Goal: Find contact information: Find contact information

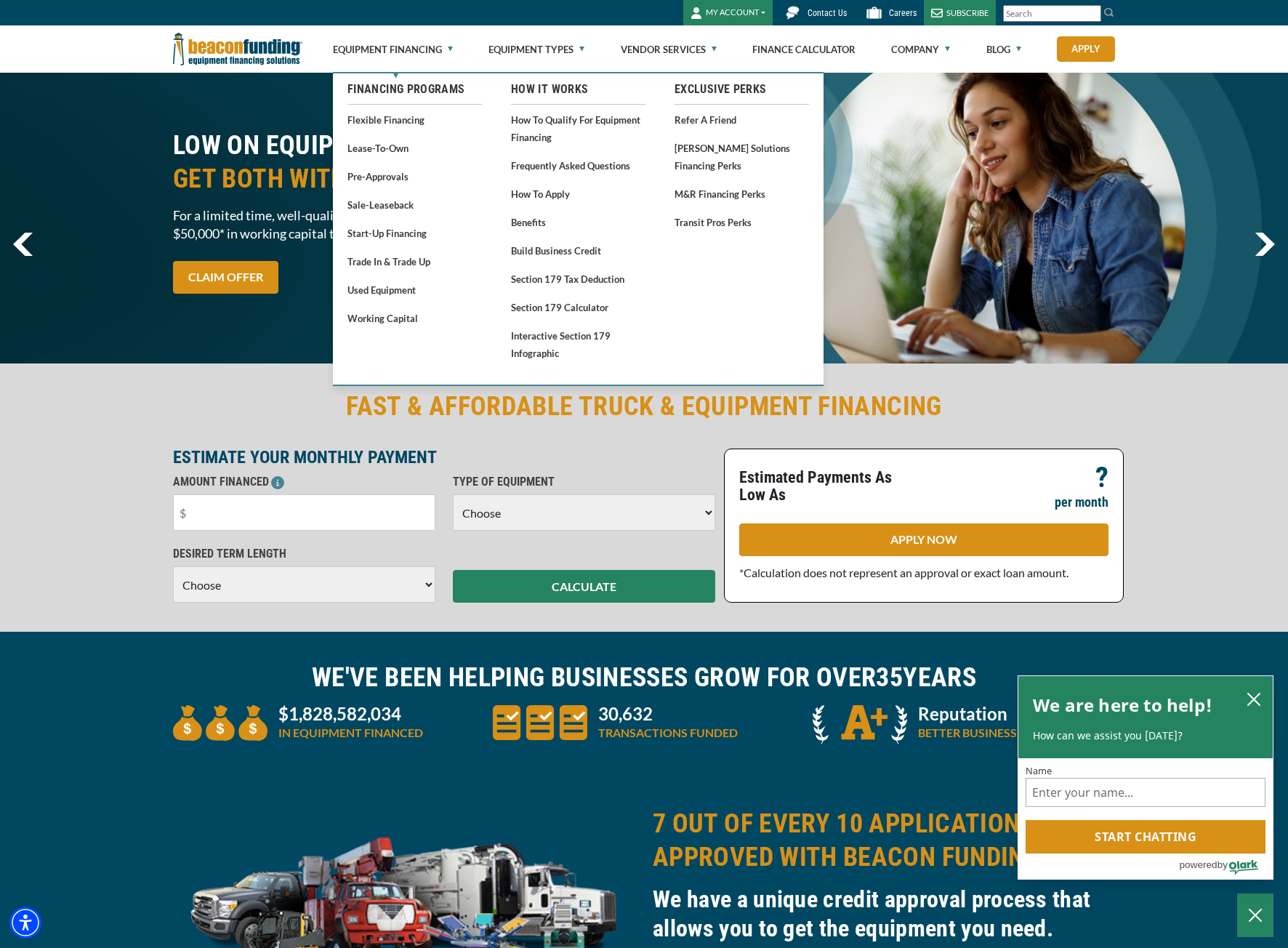
click at [747, 14] on body "Skip to main content Enable accessibility for low vision Open the accessibility…" at bounding box center [644, 474] width 1288 height 948
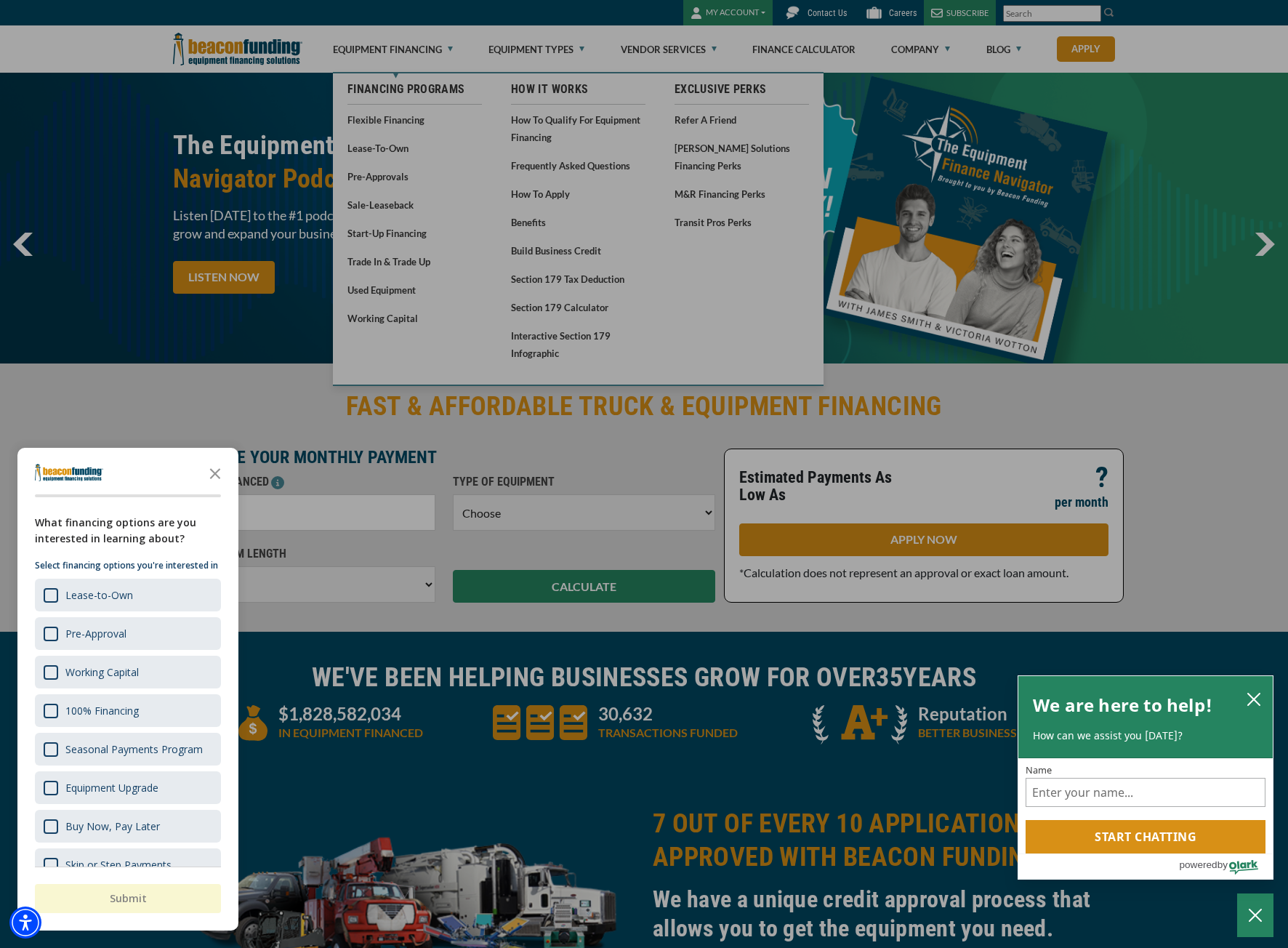
click at [740, 12] on div "button" at bounding box center [644, 474] width 1288 height 948
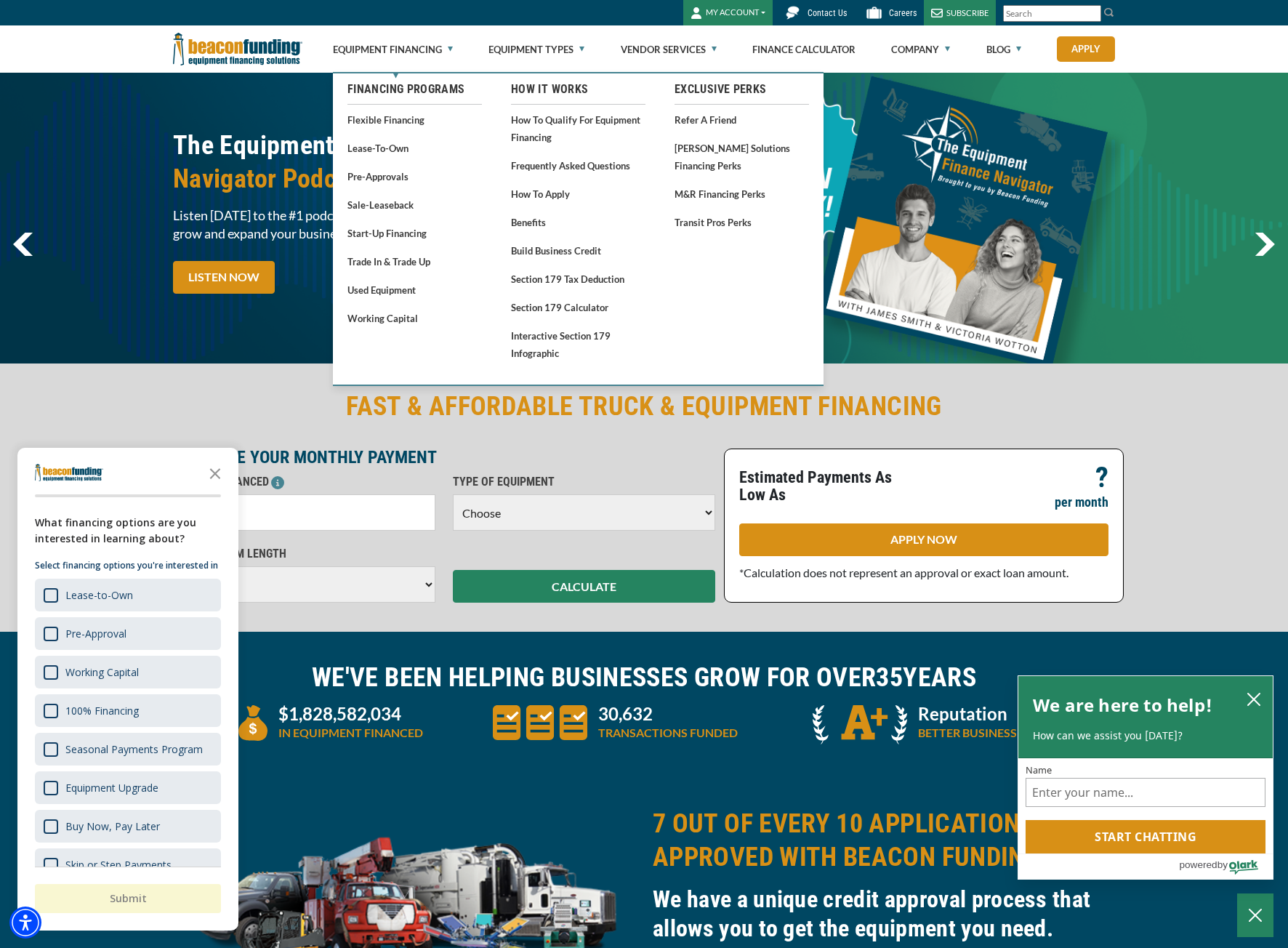
click at [734, 14] on button "MY ACCOUNT" at bounding box center [729, 13] width 90 height 25
click at [725, 48] on link "Login" at bounding box center [741, 43] width 115 height 35
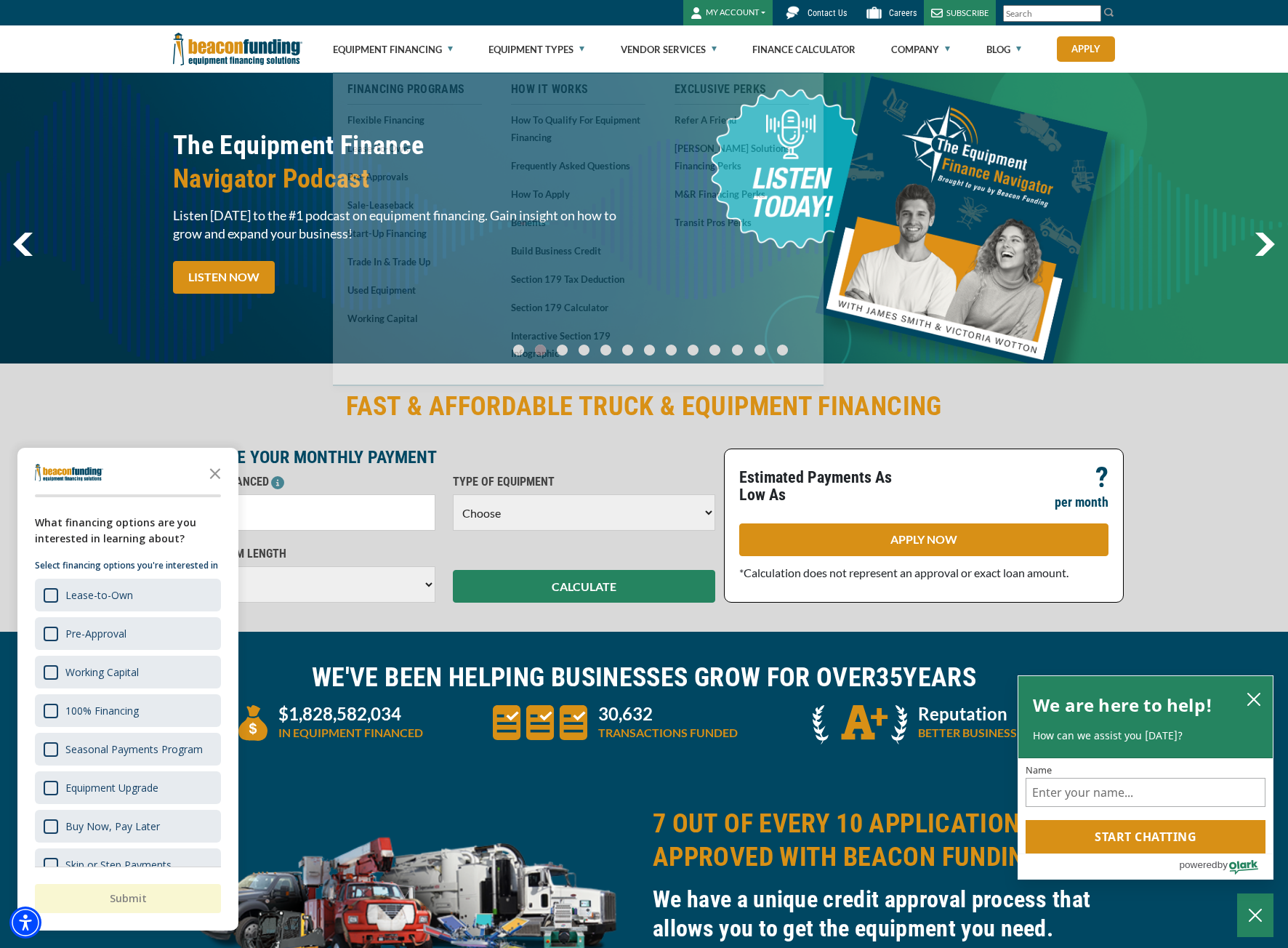
click at [827, 9] on span "Contact Us" at bounding box center [828, 13] width 39 height 10
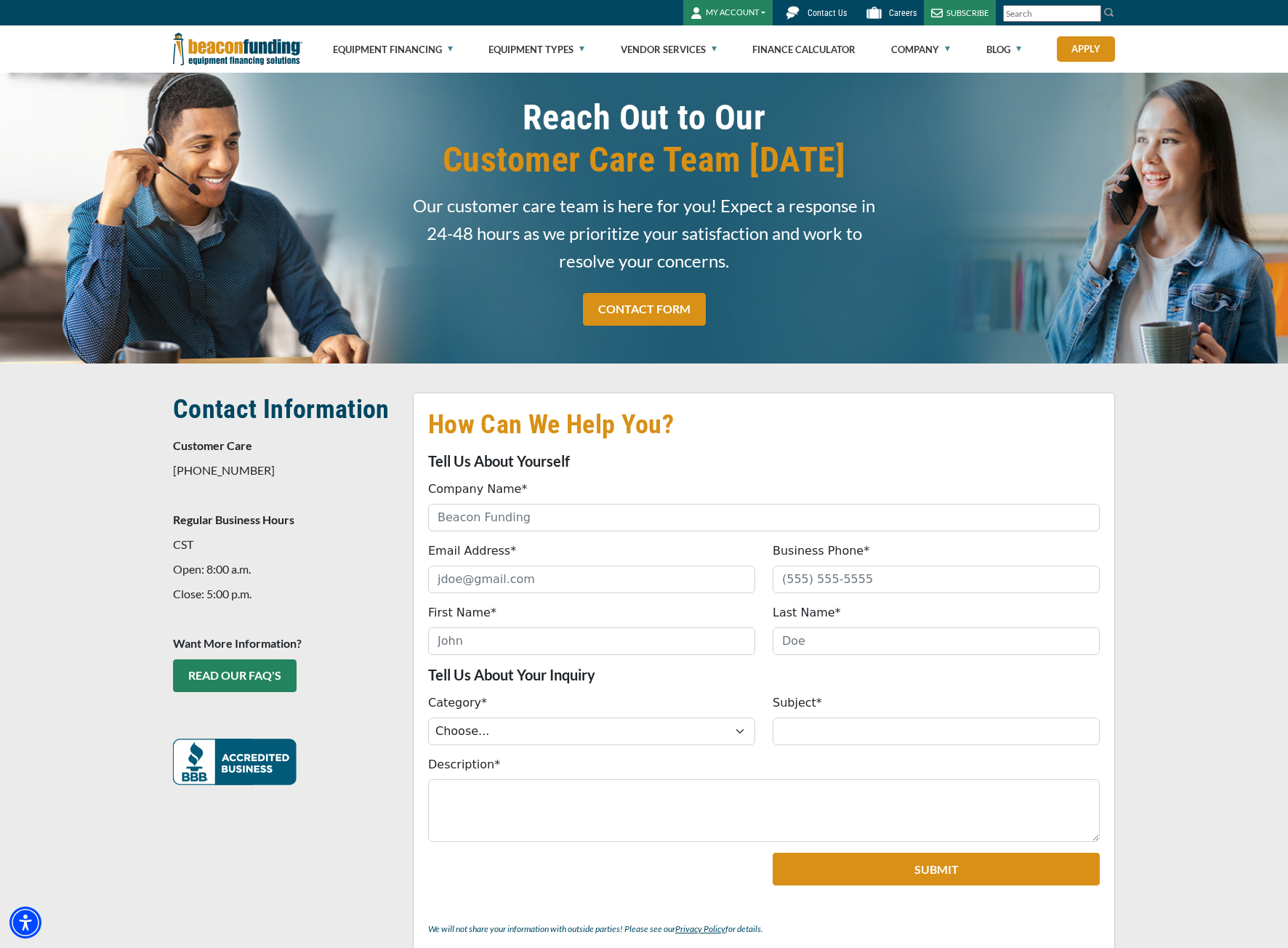
click at [830, 13] on span "Contact Us" at bounding box center [828, 13] width 39 height 10
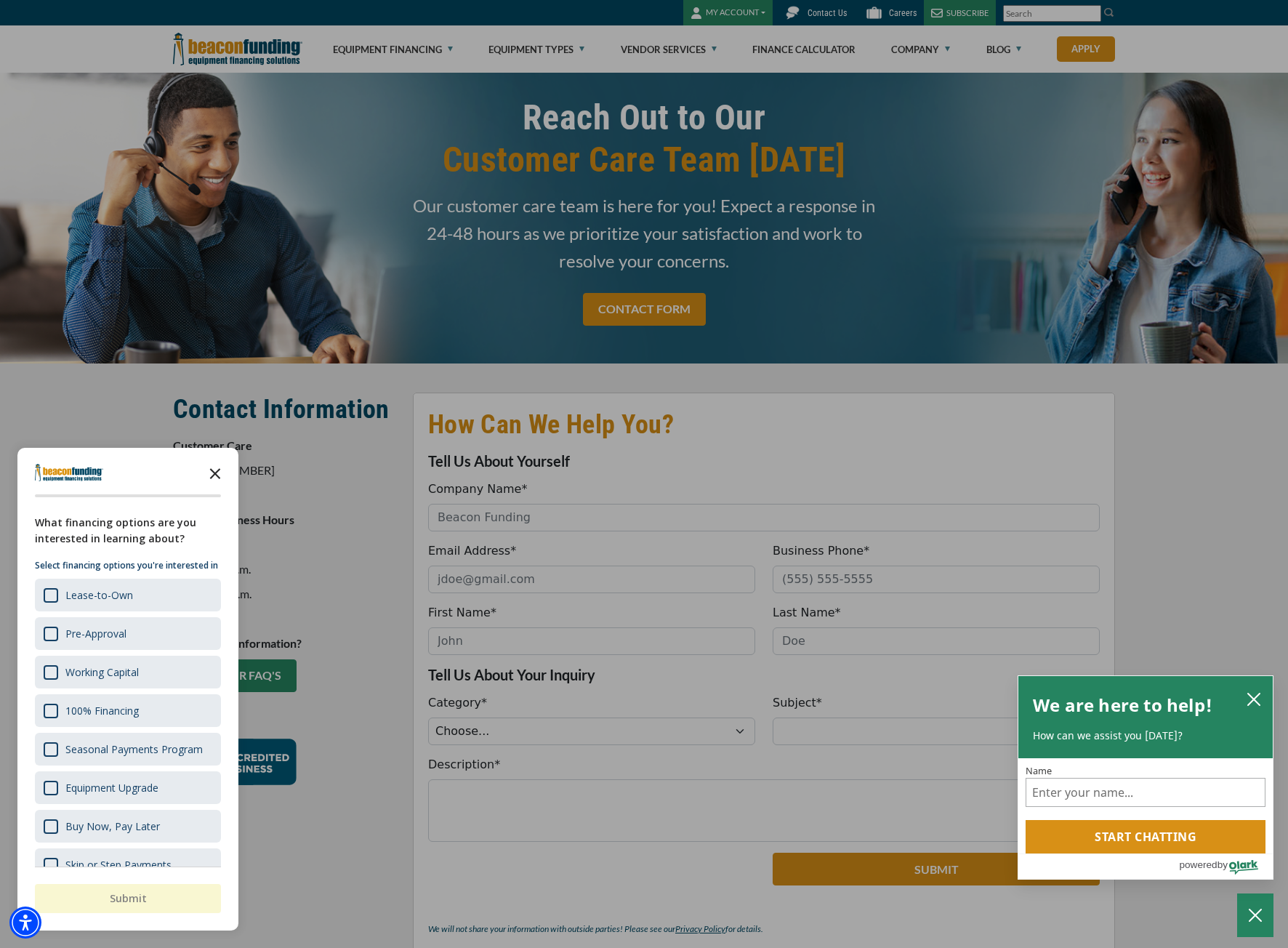
click at [217, 473] on icon "Close the survey" at bounding box center [215, 472] width 29 height 29
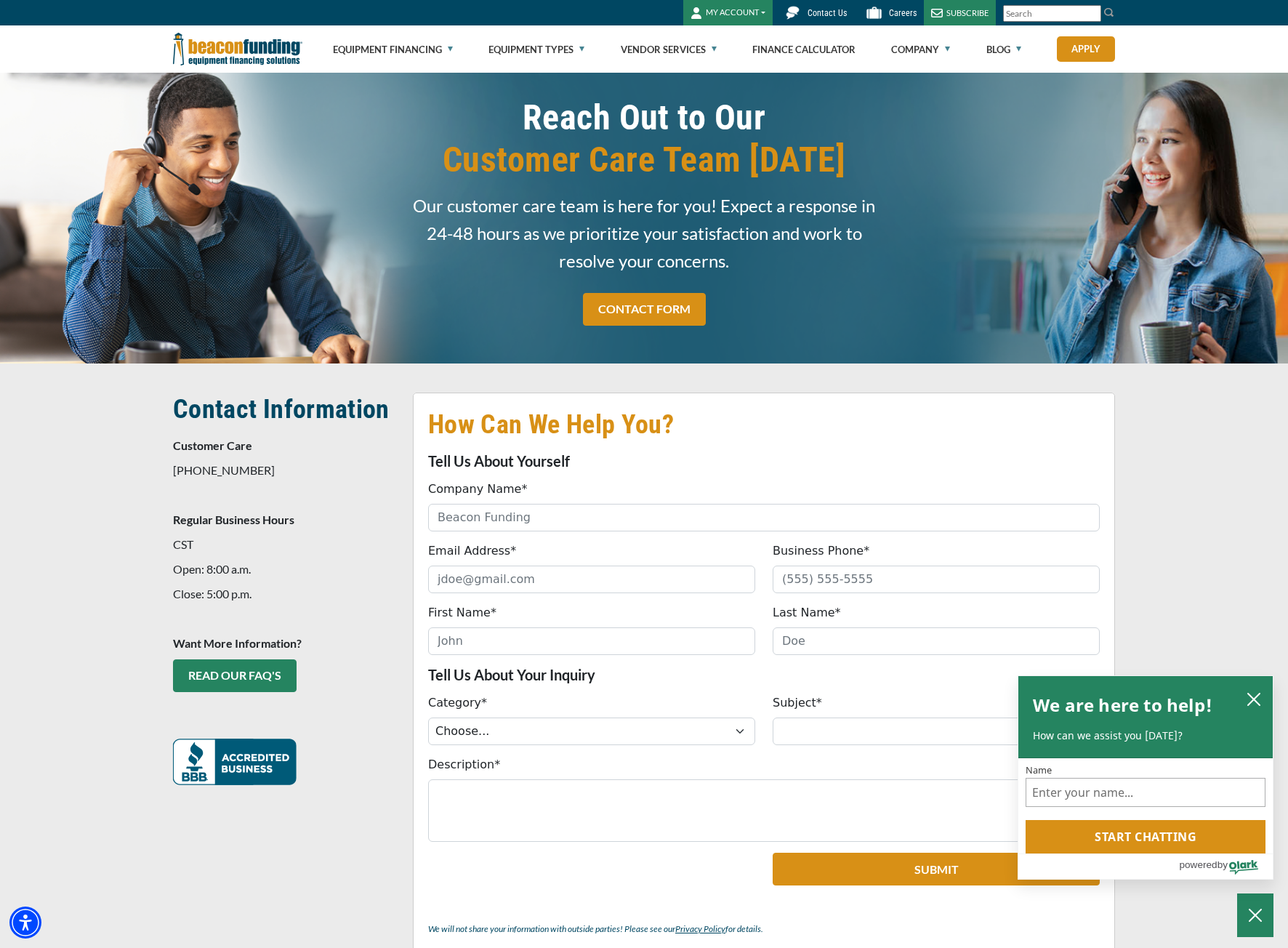
click at [827, 14] on span "Contact Us" at bounding box center [828, 13] width 39 height 10
